Goal: Task Accomplishment & Management: Complete application form

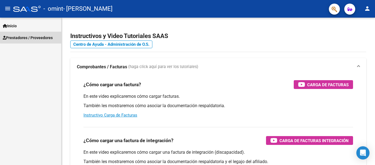
click at [43, 36] on span "Prestadores / Proveedores" at bounding box center [28, 38] width 50 height 6
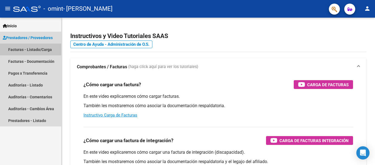
click at [41, 48] on link "Facturas - Listado/Carga" at bounding box center [30, 49] width 61 height 12
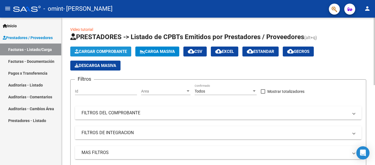
click at [108, 51] on span "Cargar Comprobante" at bounding box center [101, 51] width 52 height 5
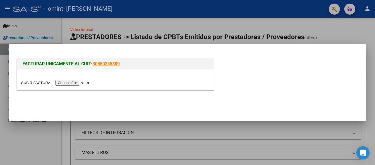
click at [71, 82] on input "file" at bounding box center [55, 83] width 69 height 6
click at [79, 34] on div at bounding box center [187, 82] width 375 height 165
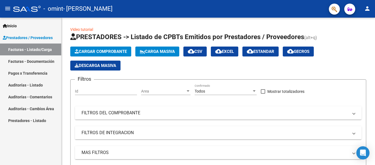
click at [48, 47] on link "Facturas - Listado/Carga" at bounding box center [30, 49] width 61 height 12
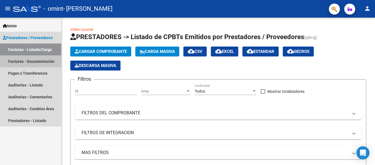
click at [43, 62] on link "Facturas - Documentación" at bounding box center [30, 61] width 61 height 12
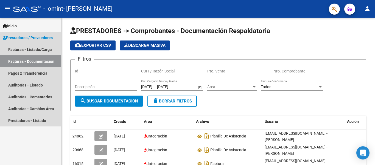
click at [52, 38] on span "Prestadores / Proveedores" at bounding box center [28, 38] width 50 height 6
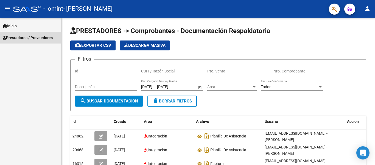
click at [52, 38] on span "Prestadores / Proveedores" at bounding box center [28, 38] width 50 height 6
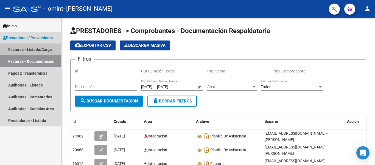
click at [44, 51] on link "Facturas - Listado/Carga" at bounding box center [30, 49] width 61 height 12
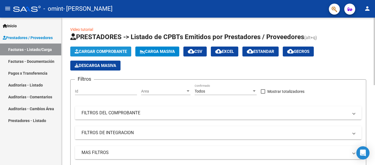
click at [114, 49] on span "Cargar Comprobante" at bounding box center [101, 51] width 52 height 5
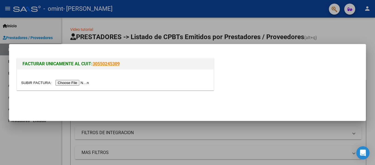
click at [83, 81] on input "file" at bounding box center [55, 83] width 69 height 6
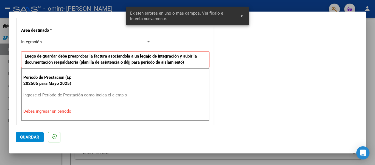
scroll to position [127, 0]
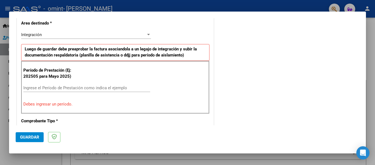
click at [242, 17] on mat-dialog-container "COMPROBANTE VER COMPROBANTE El comprobante fue leído exitosamente. DATOS DEL CO…" at bounding box center [187, 83] width 357 height 142
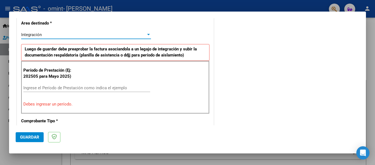
click at [148, 34] on div at bounding box center [148, 34] width 5 height 4
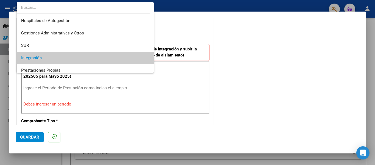
scroll to position [23, 0]
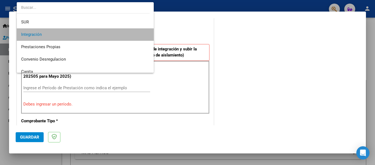
click at [148, 34] on mat-option "Integración" at bounding box center [85, 34] width 137 height 12
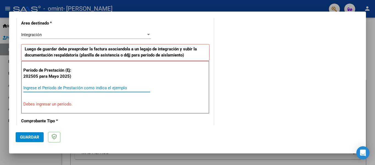
click at [55, 87] on input "Ingrese el Período de Prestación como indica el ejemplo" at bounding box center [86, 87] width 127 height 5
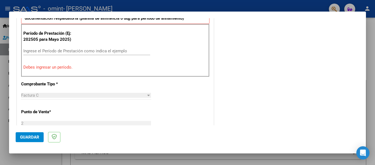
scroll to position [163, 0]
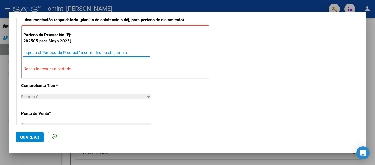
click at [46, 55] on input "Ingrese el Período de Prestación como indica el ejemplo" at bounding box center [86, 52] width 127 height 5
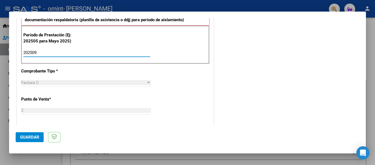
type input "202509"
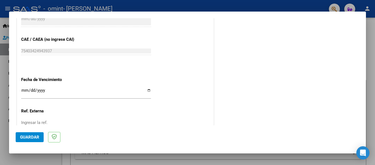
scroll to position [360, 0]
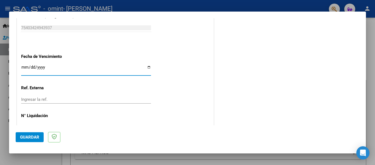
click at [146, 67] on input "Ingresar la fecha" at bounding box center [86, 69] width 130 height 9
type input "[DATE]"
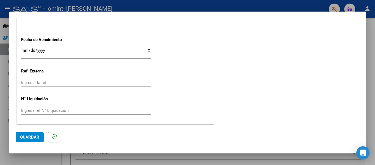
click at [30, 135] on span "Guardar" at bounding box center [29, 136] width 19 height 5
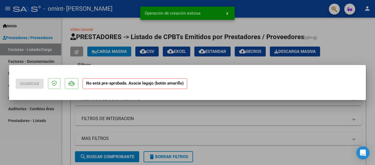
scroll to position [0, 0]
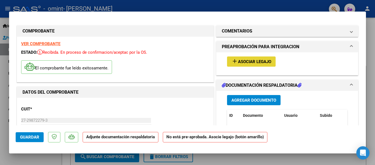
click at [261, 64] on span "Asociar Legajo" at bounding box center [254, 61] width 33 height 5
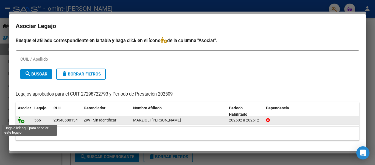
click at [20, 120] on icon at bounding box center [21, 120] width 7 height 6
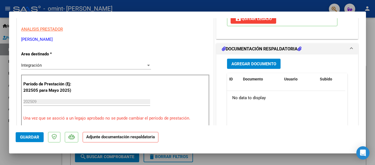
scroll to position [118, 0]
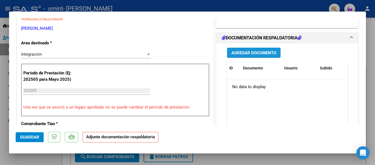
click at [264, 53] on span "Agregar Documento" at bounding box center [254, 52] width 45 height 5
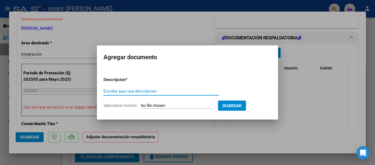
click at [132, 93] on input "Escriba aquí una descripcion" at bounding box center [162, 90] width 116 height 5
type input "factura"
click at [209, 104] on input "Seleccionar Archivo" at bounding box center [177, 105] width 73 height 5
type input "C:\fakepath\27298722793_011_00002_00001053.pdf"
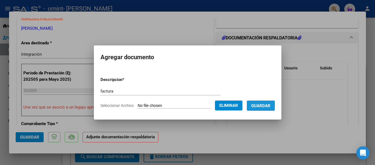
click at [271, 104] on span "Guardar" at bounding box center [260, 105] width 19 height 5
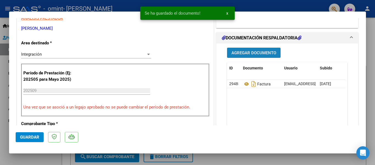
click at [256, 52] on span "Agregar Documento" at bounding box center [254, 52] width 45 height 5
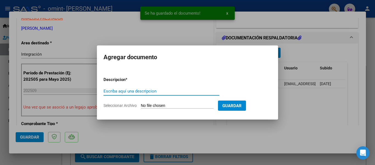
click at [143, 91] on input "Escriba aquí una descripcion" at bounding box center [162, 90] width 116 height 5
type input "o"
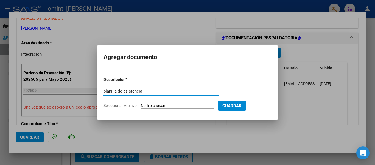
type input "planilla de asistencia"
click at [199, 104] on input "Seleccionar Archivo" at bounding box center [177, 105] width 73 height 5
click at [179, 106] on input "Seleccionar Archivo" at bounding box center [177, 105] width 73 height 5
type input "C:\fakepath\planilla [DATE].pdf"
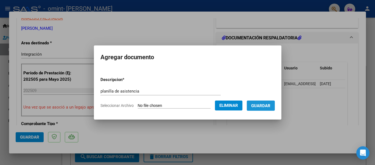
click at [270, 106] on span "Guardar" at bounding box center [260, 105] width 19 height 5
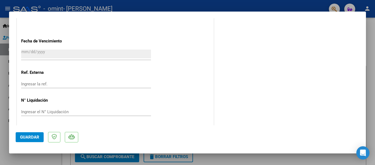
scroll to position [385, 0]
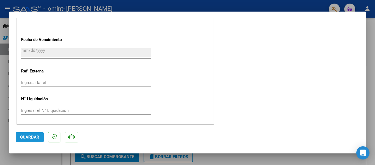
click at [34, 135] on span "Guardar" at bounding box center [29, 136] width 19 height 5
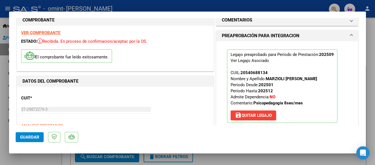
scroll to position [0, 0]
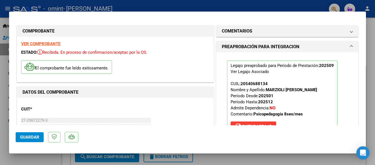
click at [374, 65] on div at bounding box center [187, 82] width 375 height 165
type input "$ 0,00"
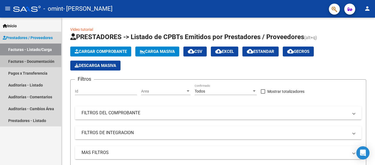
click at [40, 59] on link "Facturas - Documentación" at bounding box center [30, 61] width 61 height 12
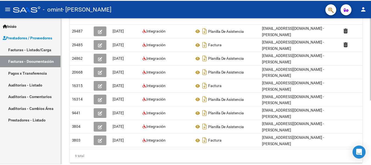
scroll to position [113, 0]
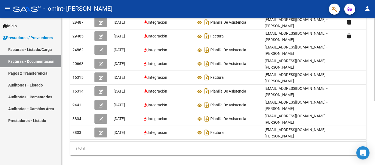
click at [374, 160] on div at bounding box center [374, 118] width 1 height 83
click at [370, 9] on mat-icon "person" at bounding box center [367, 8] width 7 height 7
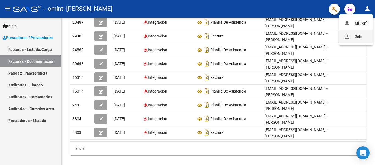
click at [356, 36] on button "exit_to_app Salir" at bounding box center [356, 36] width 34 height 13
